Goal: Information Seeking & Learning: Understand process/instructions

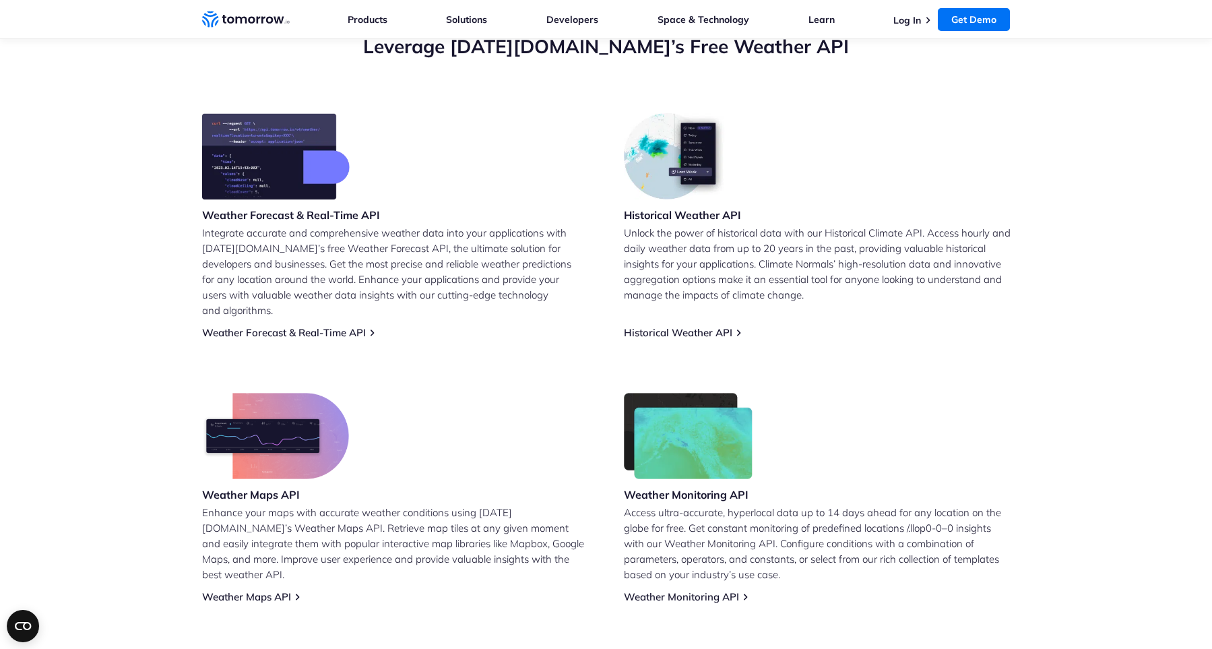
scroll to position [509, 0]
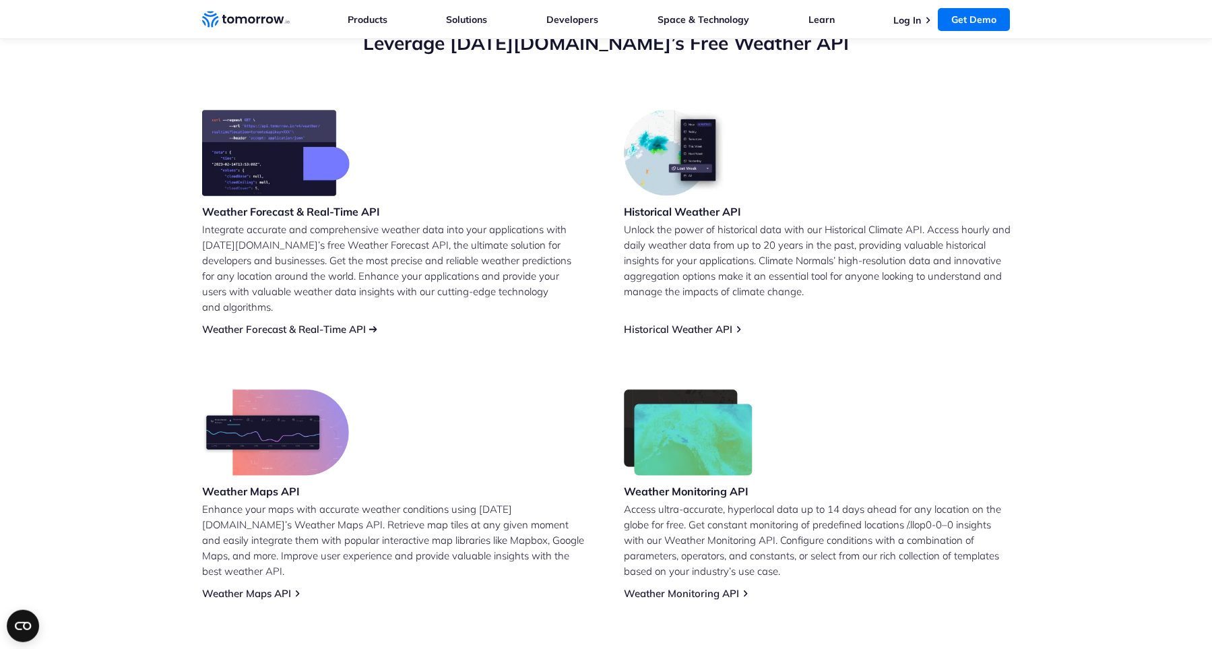
click at [255, 323] on link "Weather Forecast & Real-Time API" at bounding box center [284, 329] width 164 height 13
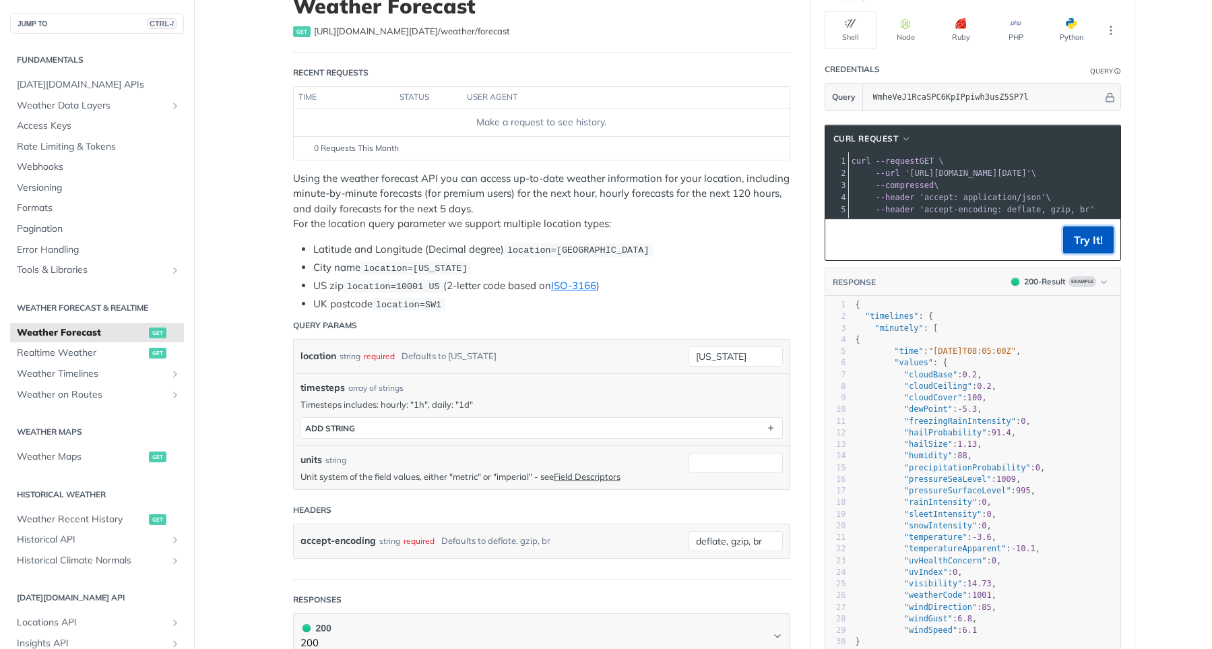
click at [1086, 242] on button "Try It!" at bounding box center [1088, 239] width 51 height 27
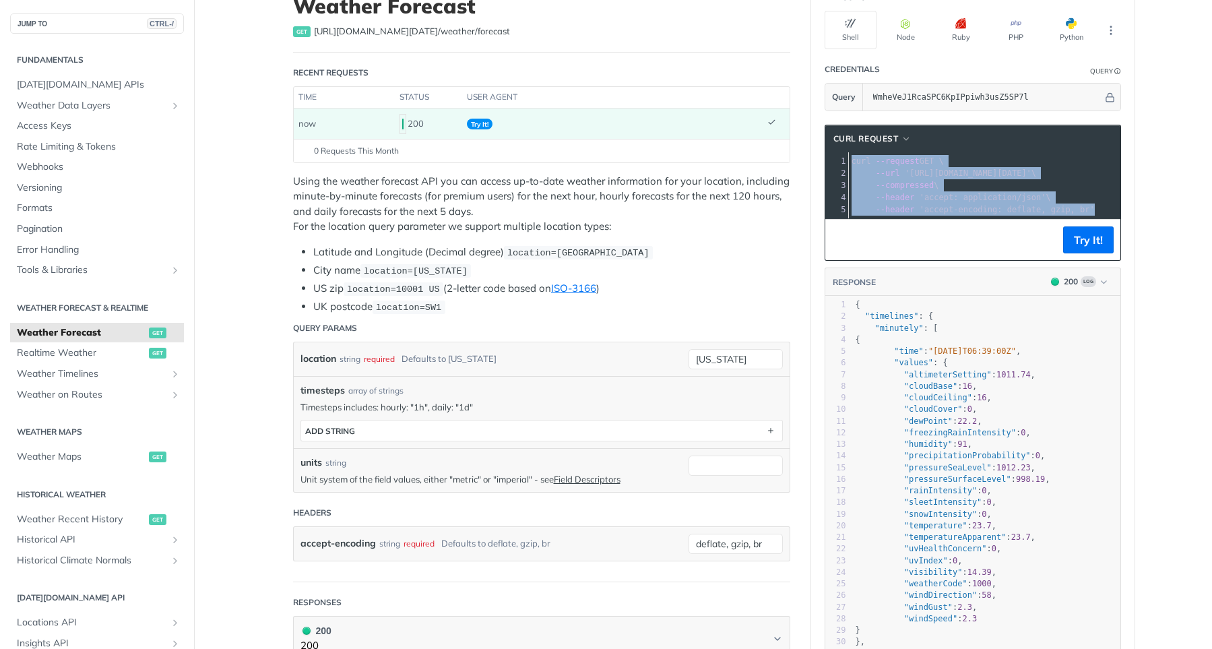
drag, startPoint x: 852, startPoint y: 160, endPoint x: 1123, endPoint y: 203, distance: 274.4
click at [1123, 203] on section "cURL Request xxxxxxxxxx 1 curl --request GET \ 2 --url 'https://api.tomorrow.io…" at bounding box center [972, 435] width 323 height 649
copy div "curl --request GET \ 2 --url 'https://api.tomorrow.io/v4/weather/forecast?locat…"
